Goal: Register for event/course

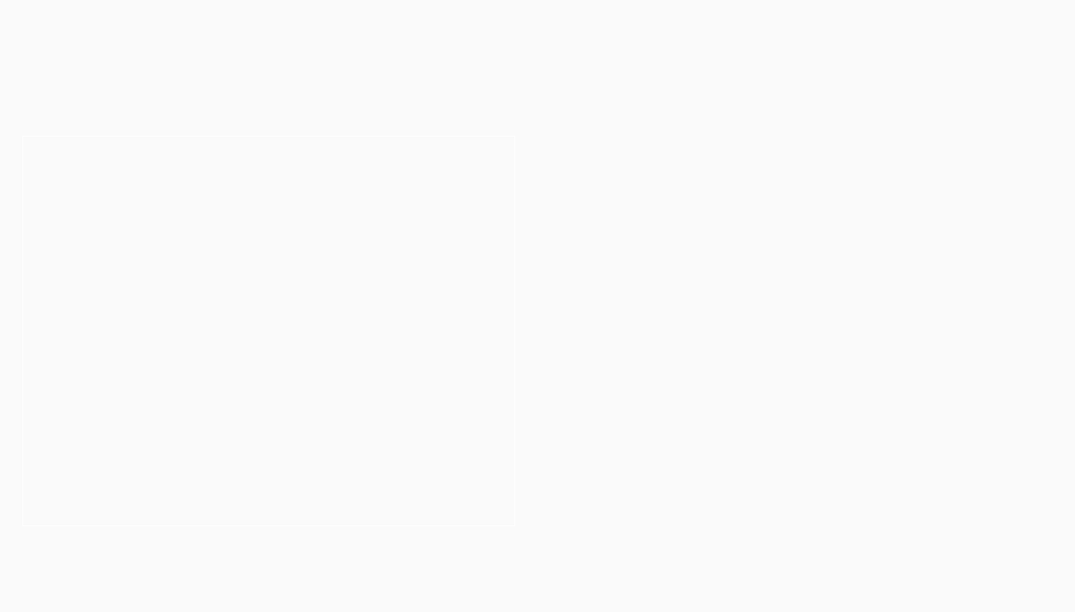
click at [365, 322] on h3 "Your legal career starts here" at bounding box center [268, 329] width 322 height 25
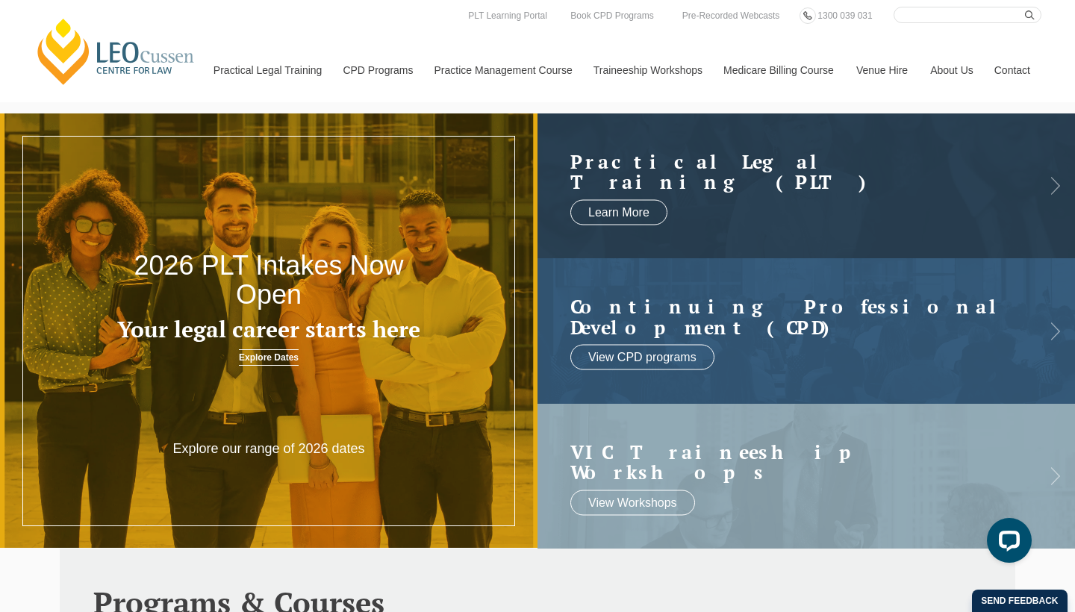
scroll to position [-1, 0]
click at [285, 446] on p "Explore our range of 2026 dates" at bounding box center [268, 448] width 215 height 17
click at [257, 306] on h2 "2026 PLT Intakes Now Open" at bounding box center [268, 280] width 322 height 59
click at [272, 393] on div at bounding box center [268, 330] width 537 height 435
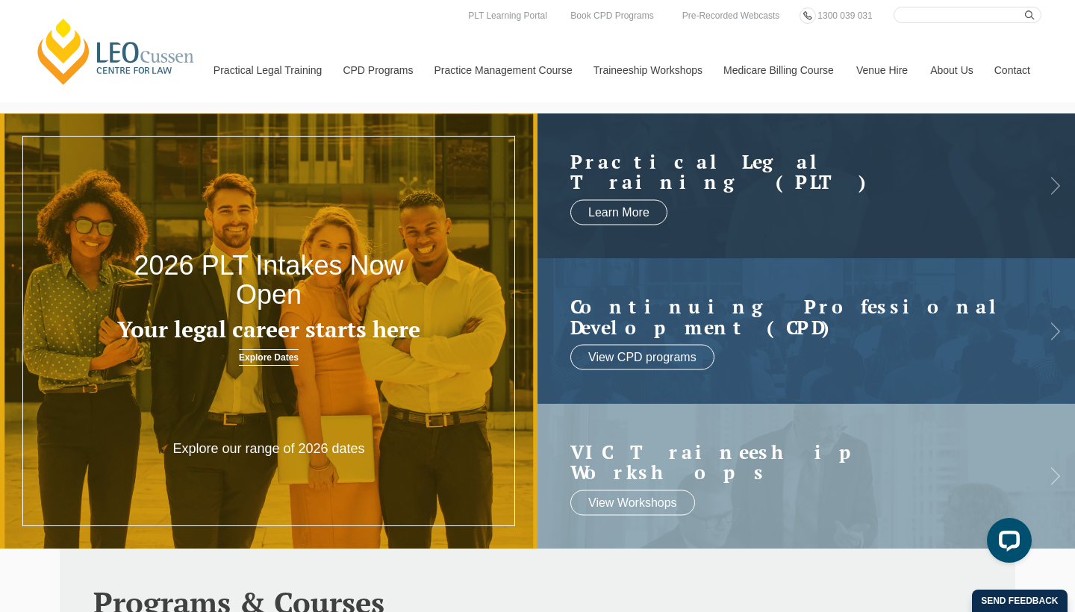
click at [278, 346] on header "2026 PLT Intakes Now Open Your legal career starts here Explore Dates" at bounding box center [268, 262] width 537 height 239
click at [280, 357] on link "Explore Dates" at bounding box center [269, 357] width 60 height 16
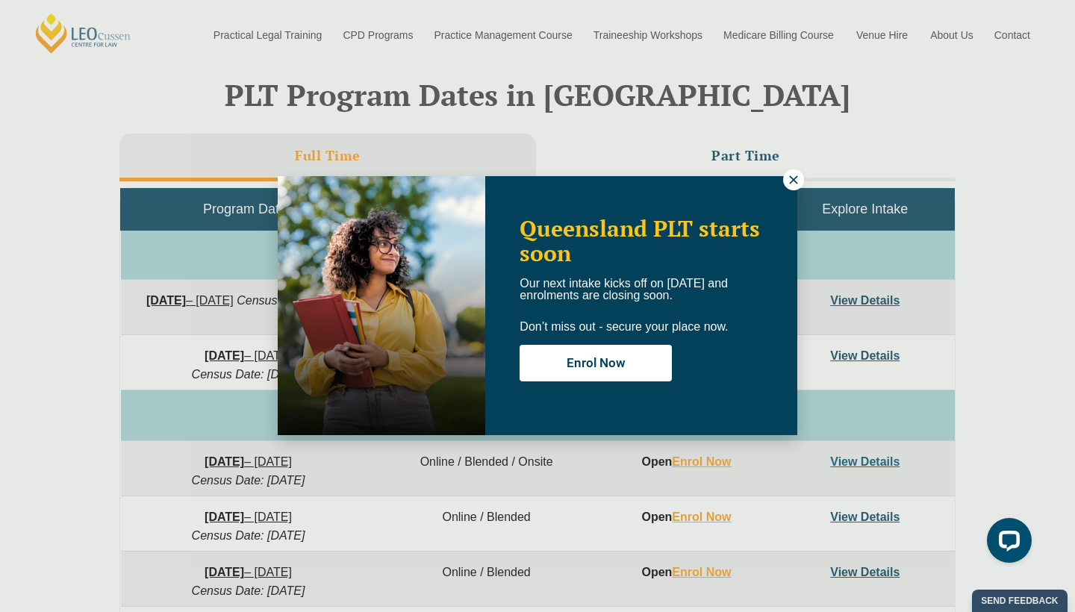
click at [796, 179] on icon at bounding box center [793, 179] width 13 height 13
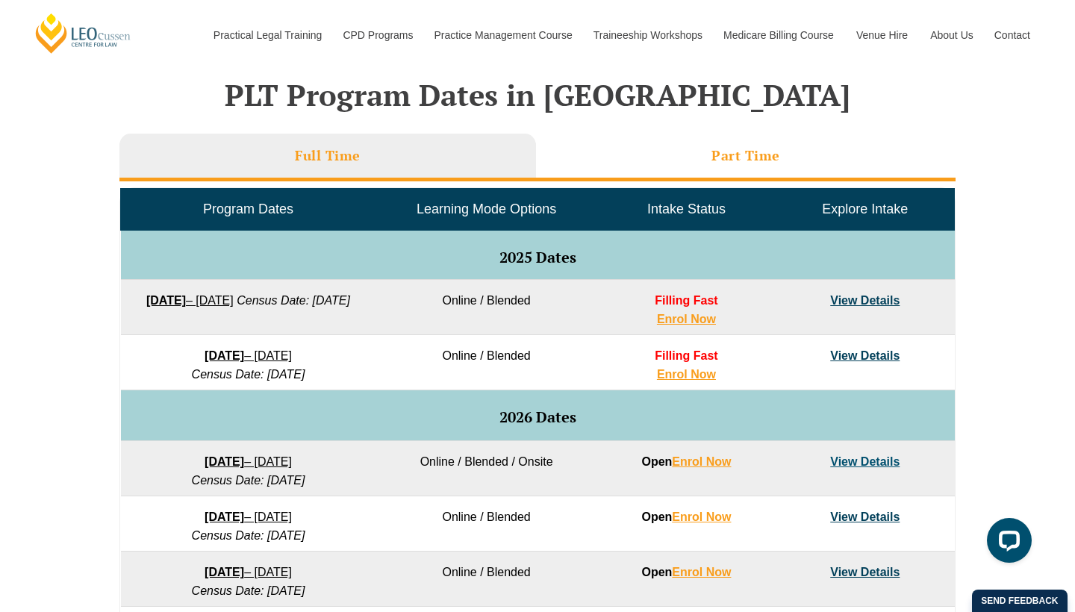
click at [721, 161] on h3 "Part Time" at bounding box center [745, 155] width 69 height 17
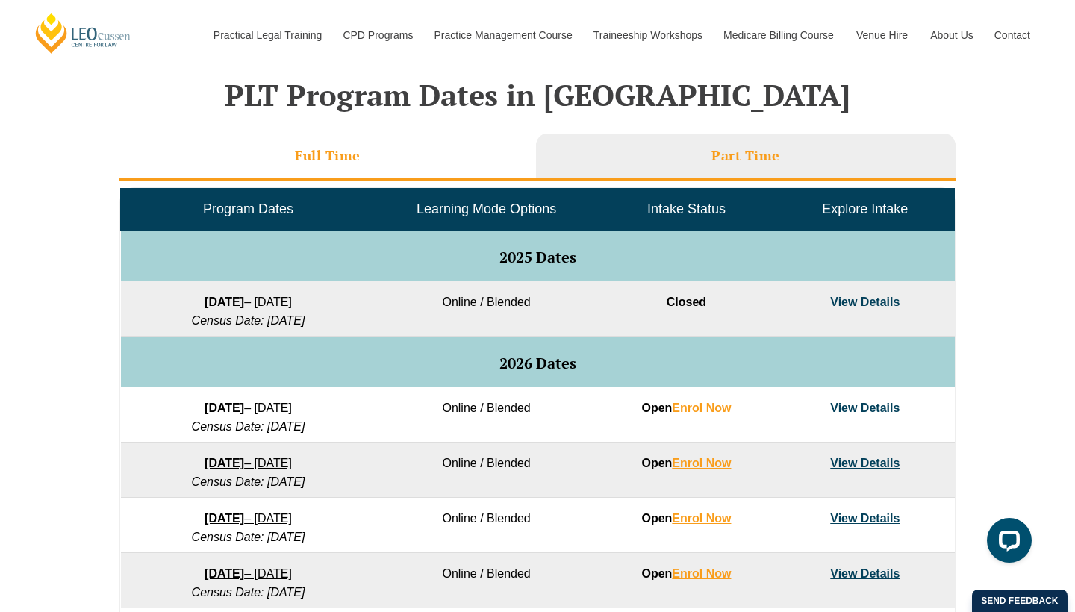
click at [396, 171] on li "Full Time" at bounding box center [327, 158] width 416 height 48
